Goal: Transaction & Acquisition: Purchase product/service

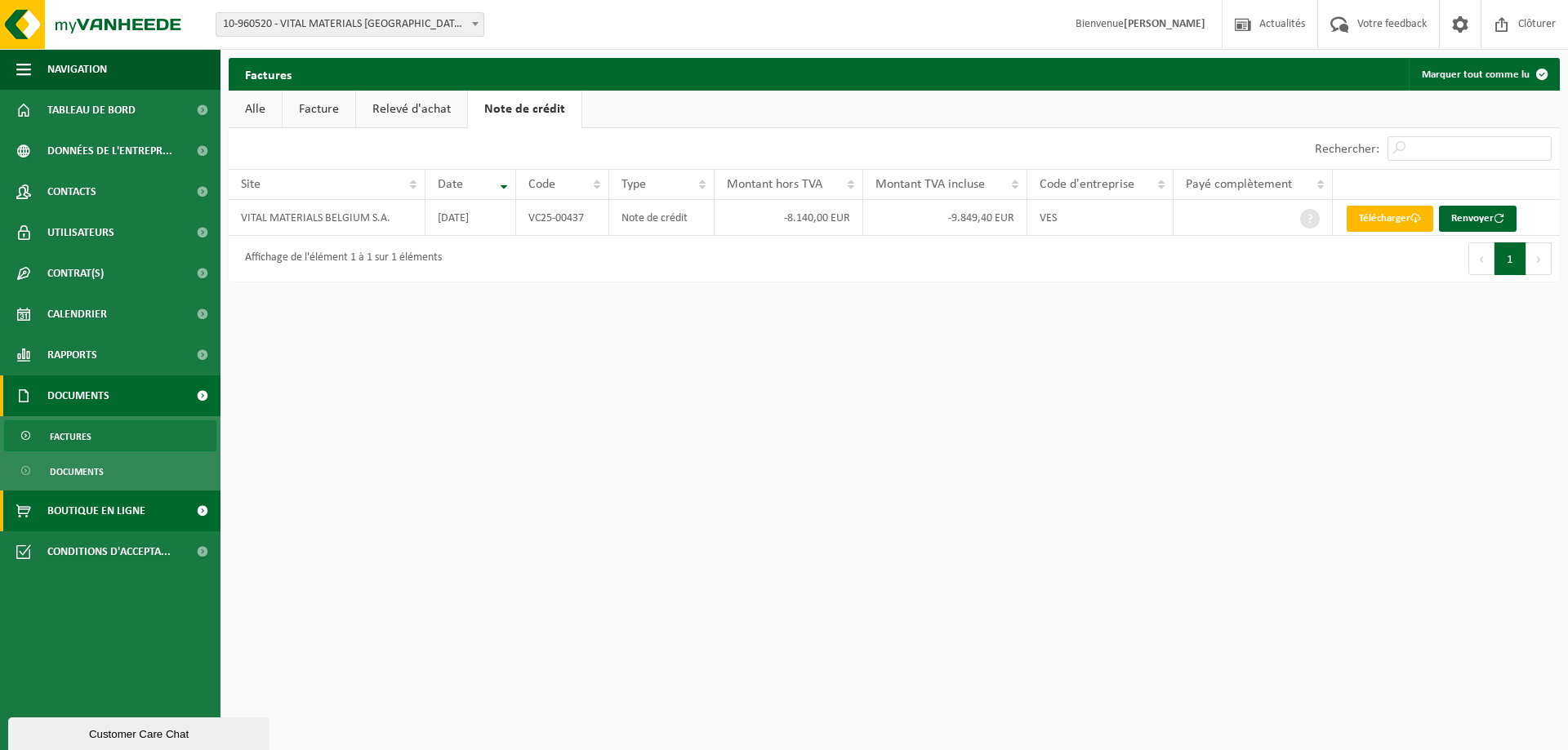
click at [76, 516] on span "Boutique en ligne" at bounding box center [97, 511] width 98 height 41
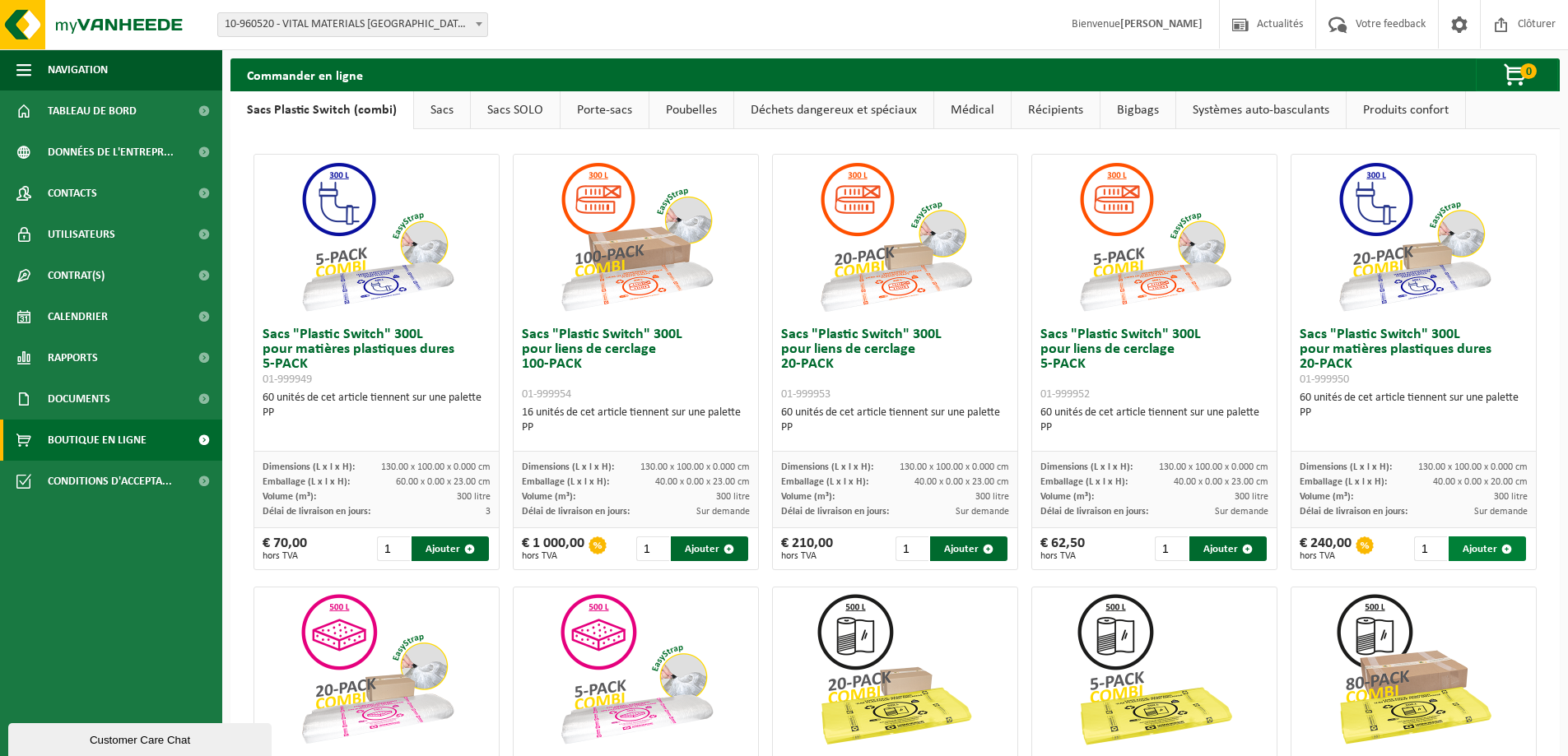
click at [1482, 551] on button "Ajouter" at bounding box center [1487, 549] width 78 height 24
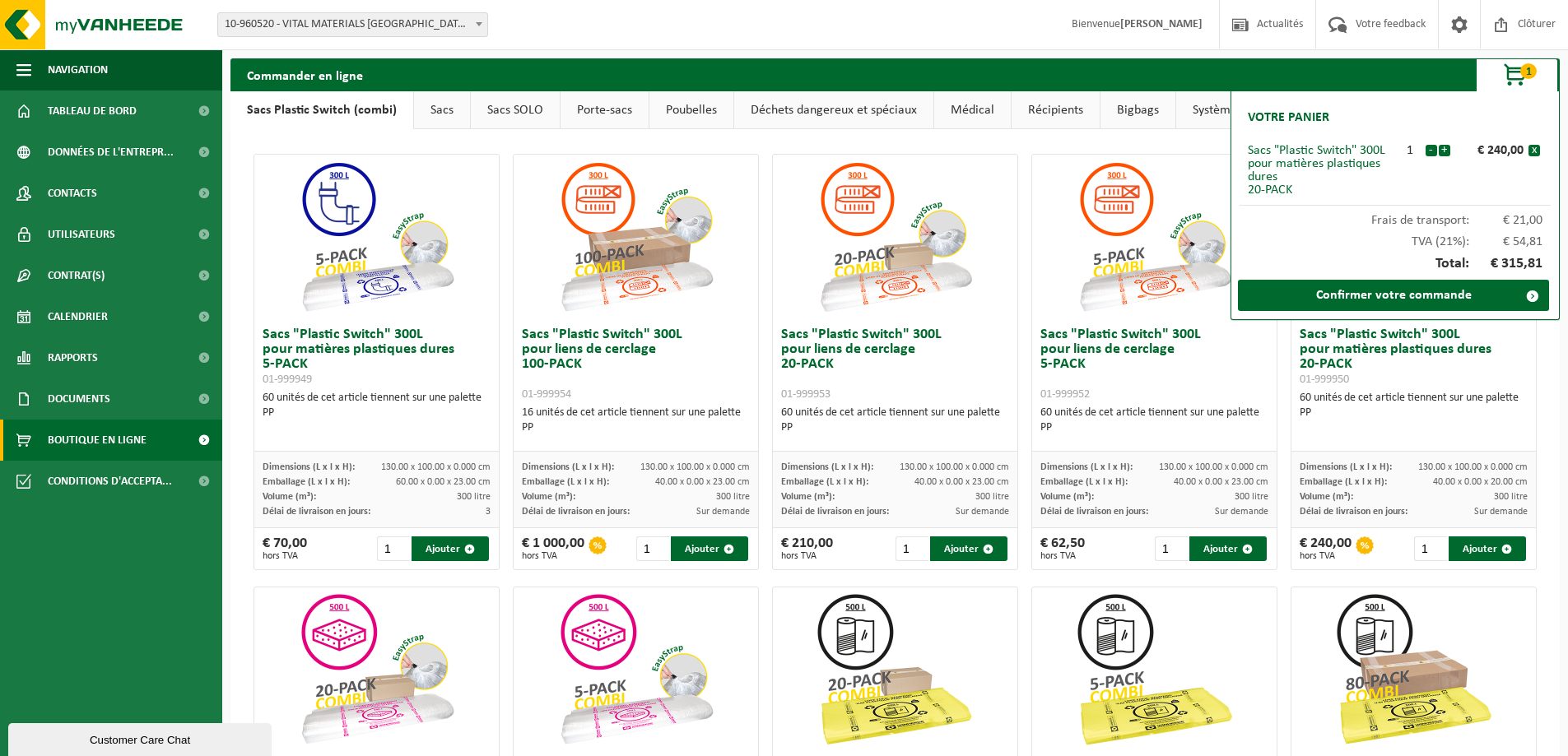
click at [704, 415] on div "16 unités de cet article tiennent sur une palette PP" at bounding box center [636, 421] width 228 height 30
click at [1526, 148] on div "€ 240,00" at bounding box center [1490, 151] width 74 height 13
click at [1532, 150] on button "x" at bounding box center [1534, 151] width 11 height 11
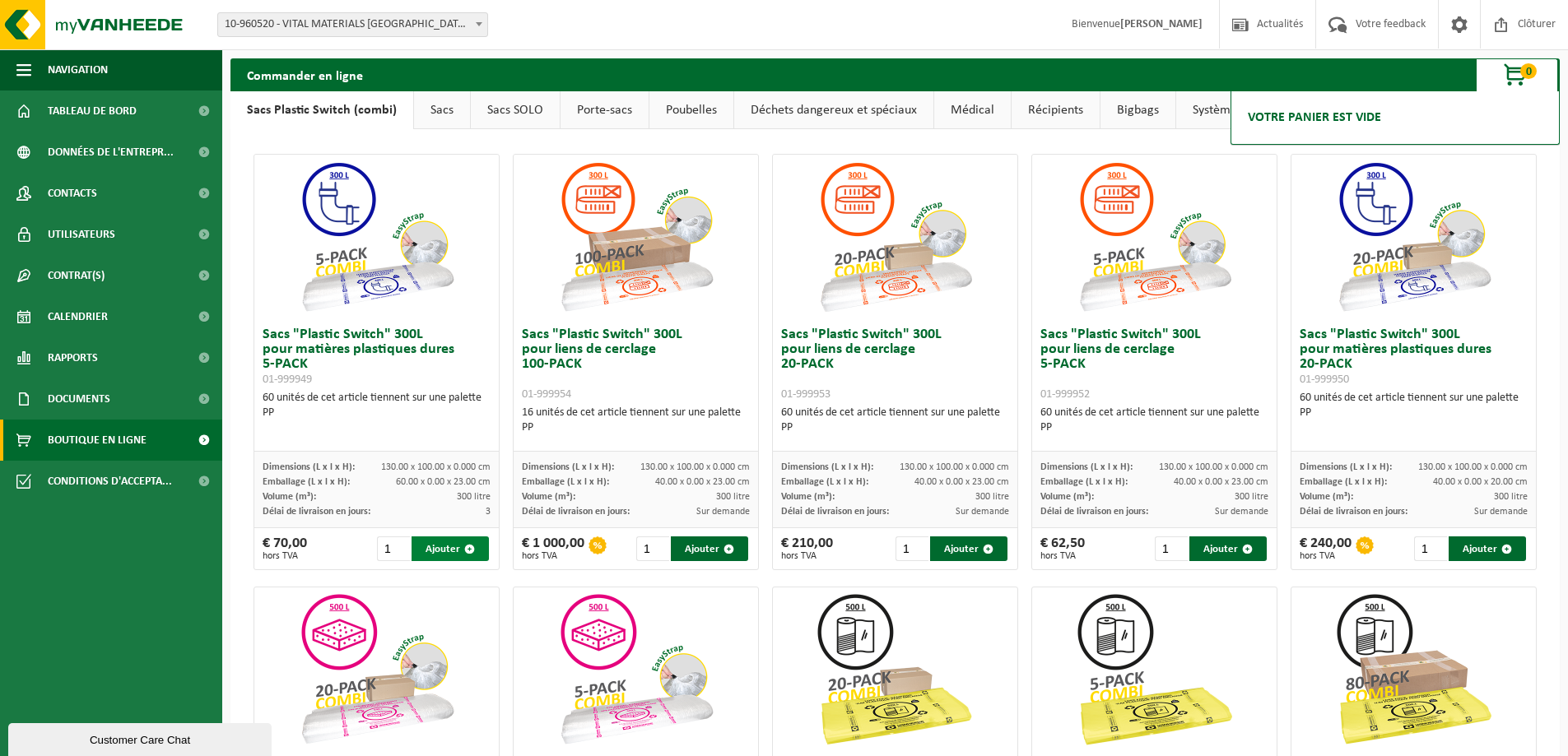
click at [443, 547] on button "Ajouter" at bounding box center [450, 549] width 78 height 24
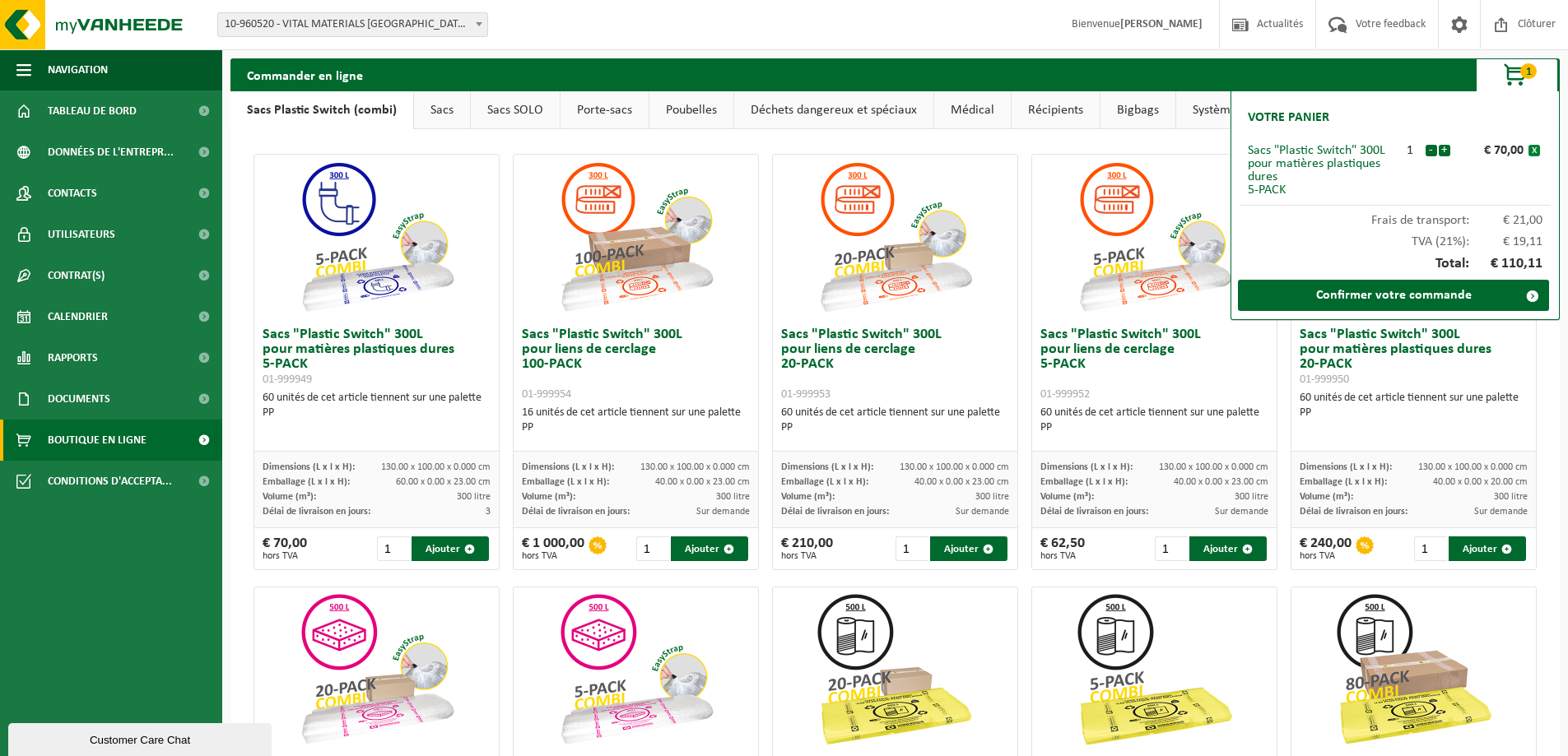
click at [1539, 154] on button "x" at bounding box center [1534, 151] width 11 height 11
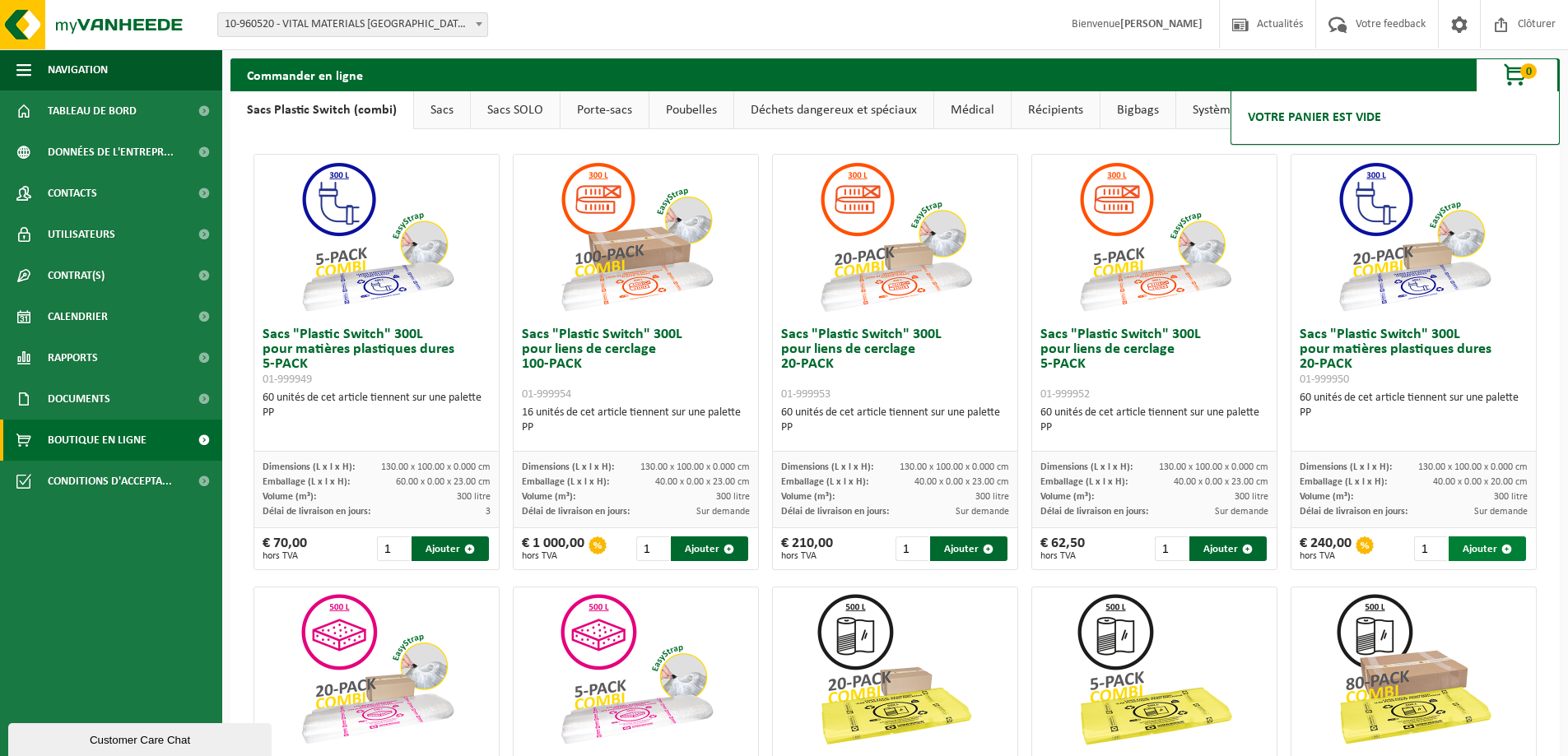
click at [1488, 537] on button "Ajouter" at bounding box center [1487, 549] width 78 height 24
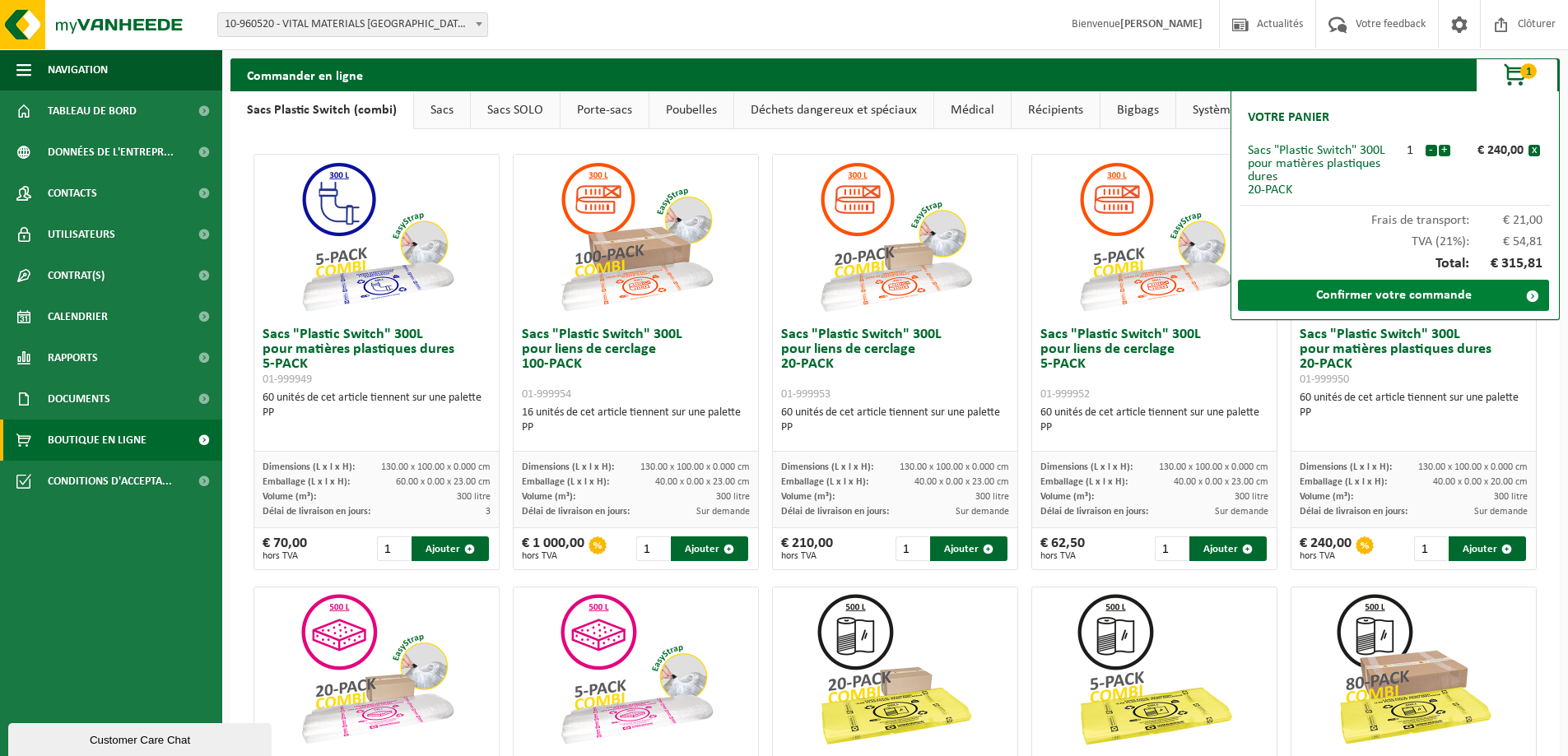
click at [1414, 292] on link "Confirmer votre commande" at bounding box center [1393, 295] width 312 height 31
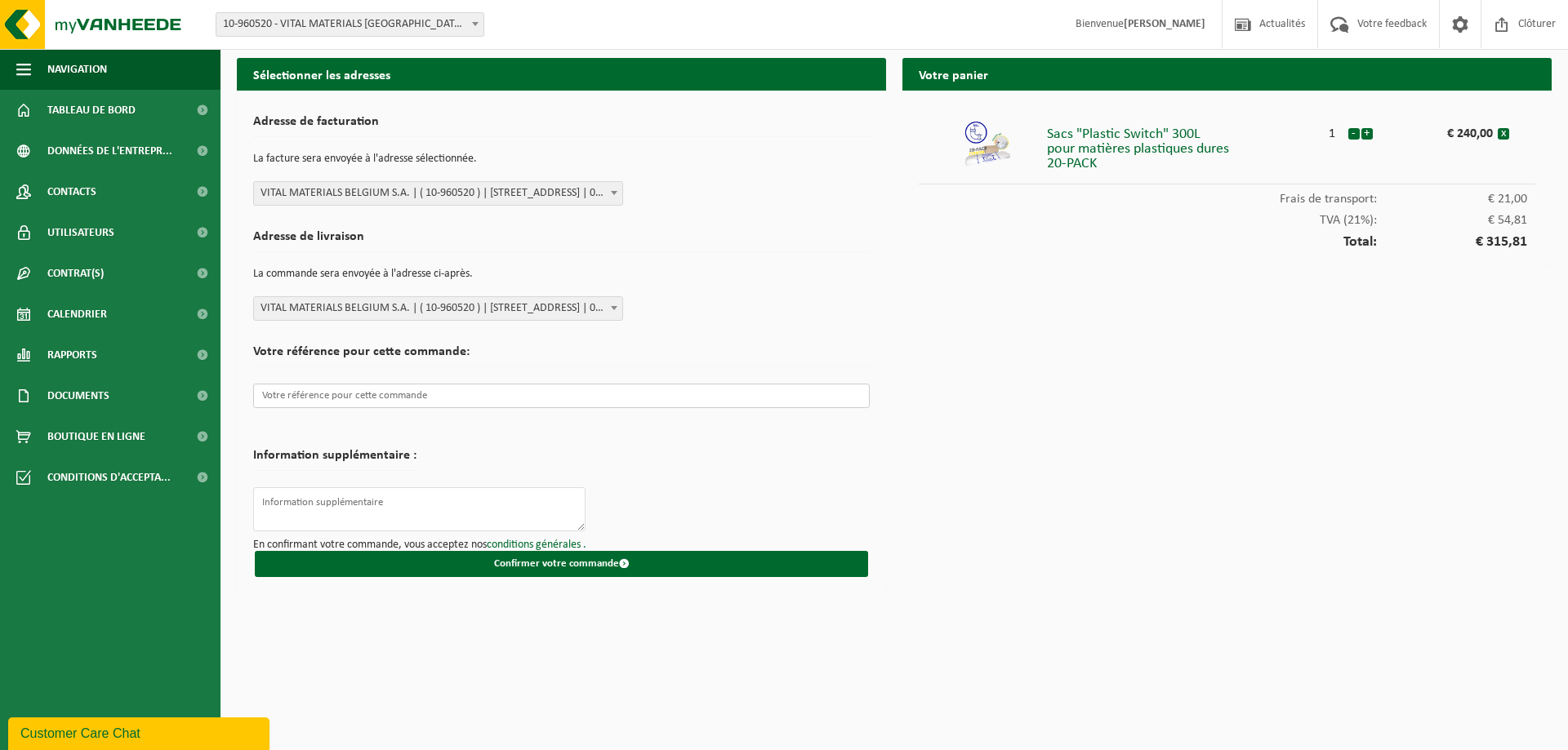
click at [423, 399] on input "text" at bounding box center [562, 395] width 616 height 24
click at [1173, 208] on div "TVA (21%): € 54,81" at bounding box center [1227, 216] width 616 height 21
drag, startPoint x: 1120, startPoint y: 166, endPoint x: 1040, endPoint y: 131, distance: 87.3
click at [1040, 131] on li "Sacs "Plastic Switch" 300L pour matières plastiques dures 20-PACK 1 - + € 240,0…" at bounding box center [1227, 146] width 616 height 78
copy li "Sacs "Plastic Switch" 300L pour matières plastiques dures 20-PACK"
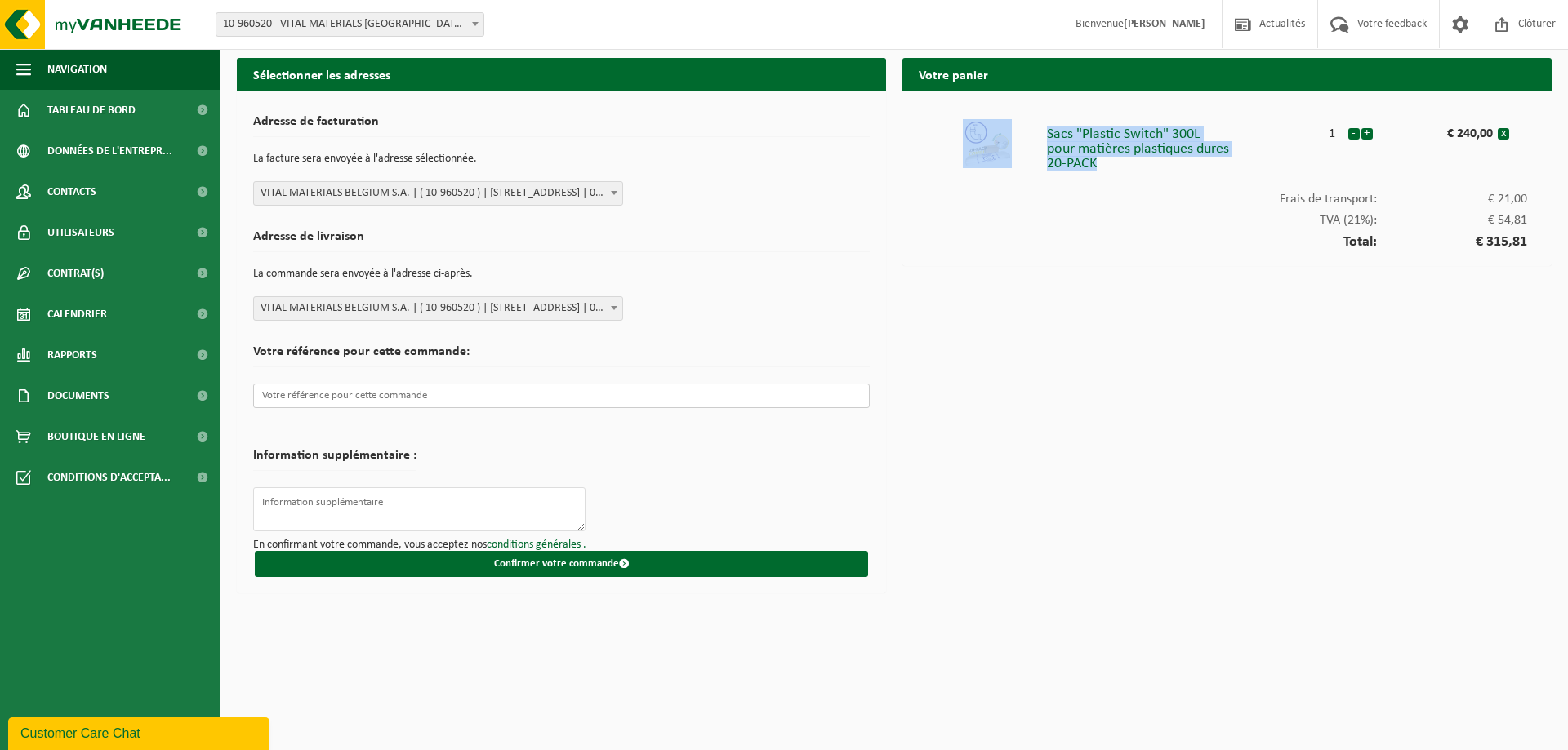
click at [316, 394] on input "text" at bounding box center [562, 395] width 616 height 24
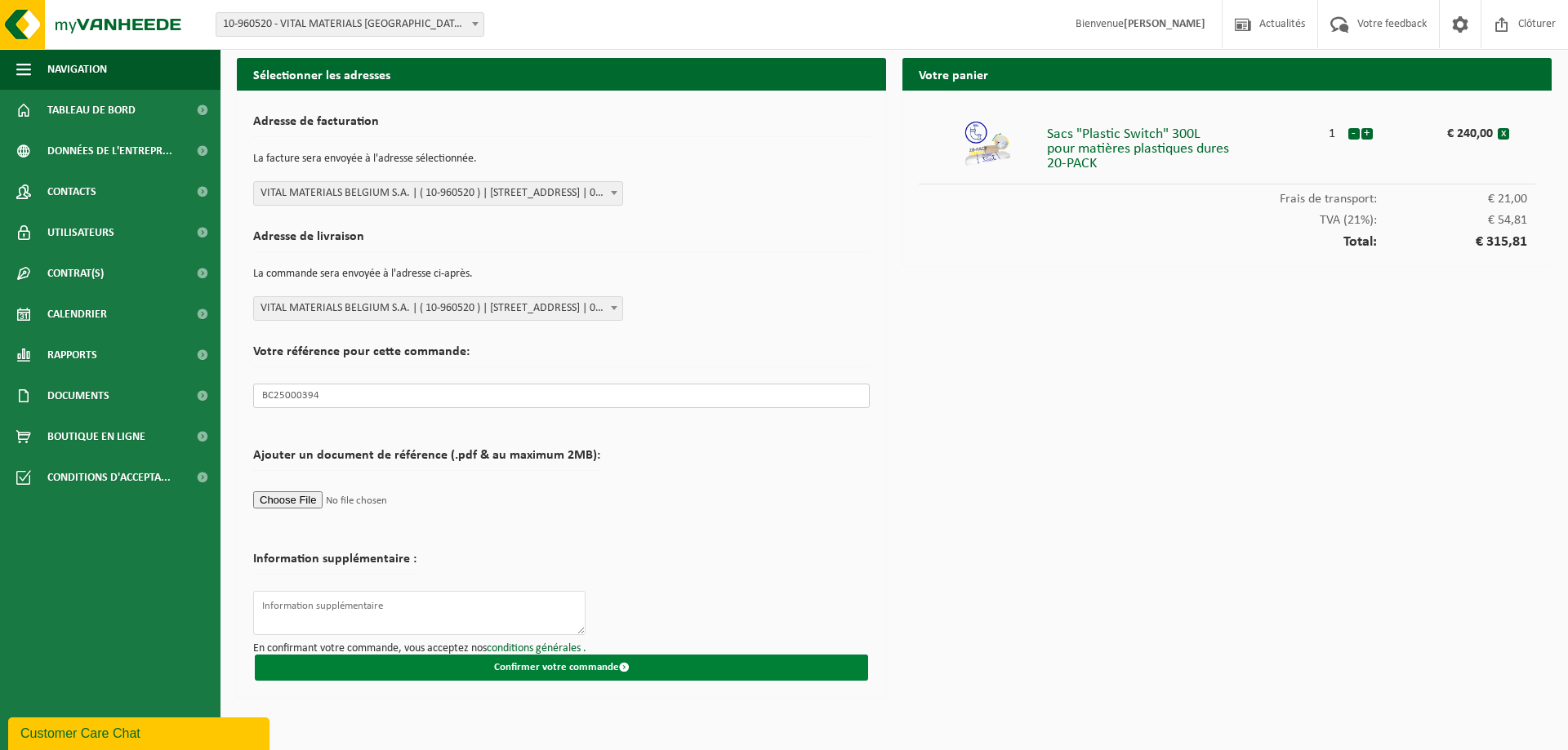
type input "BC25000394"
click at [559, 668] on button "Confirmer votre commande" at bounding box center [561, 668] width 614 height 26
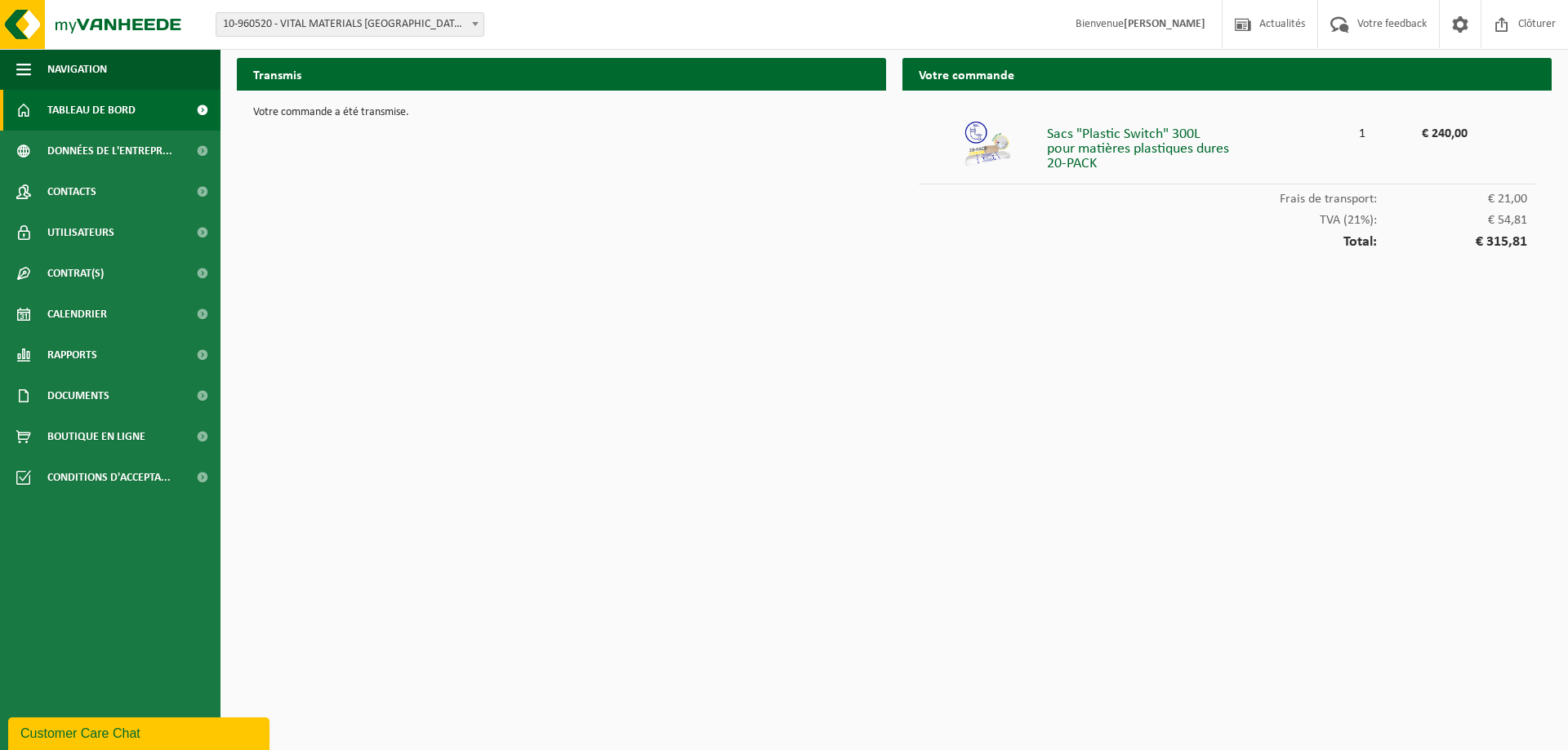
click at [131, 110] on span "Tableau de bord" at bounding box center [91, 110] width 88 height 41
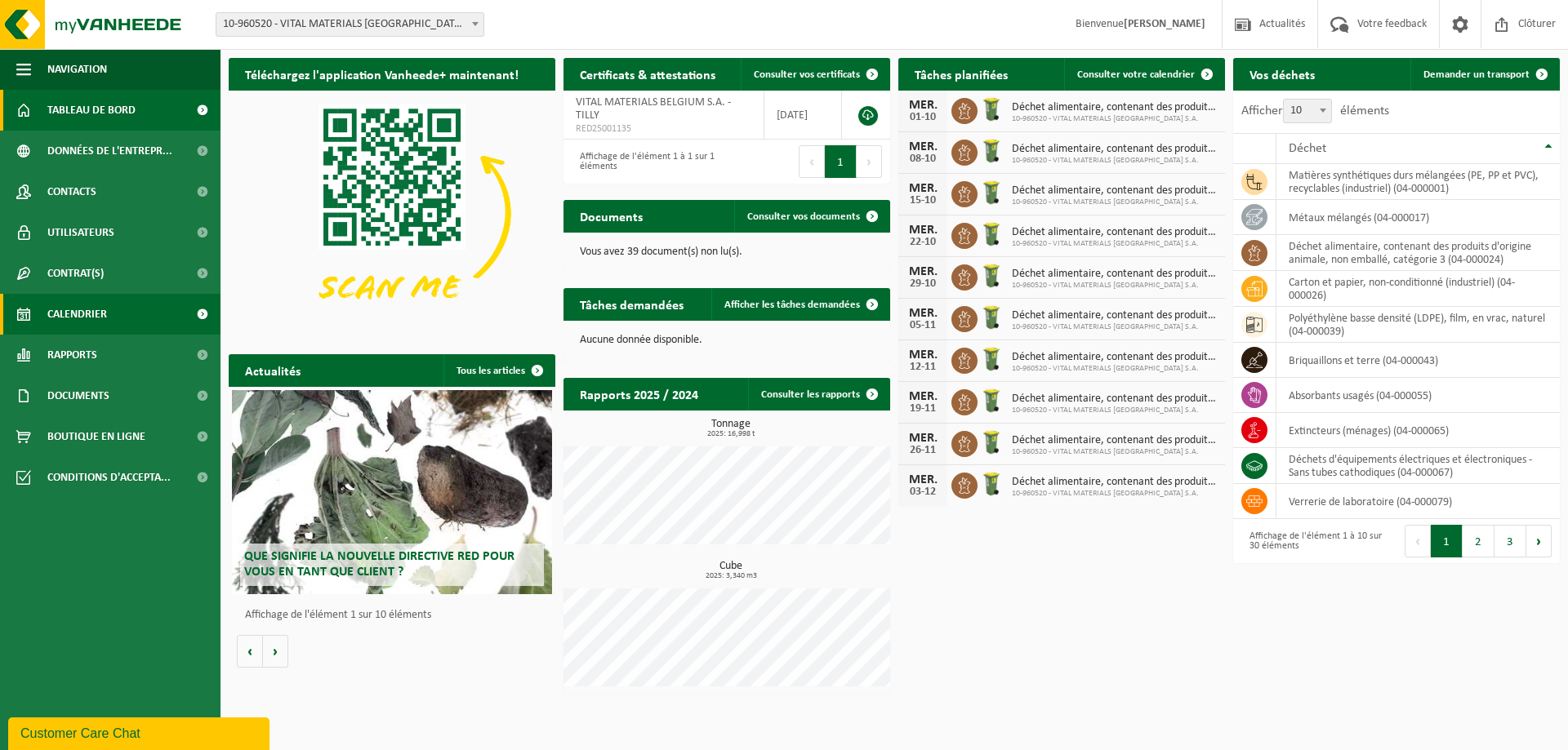
click at [71, 303] on span "Calendrier" at bounding box center [77, 315] width 59 height 41
